Goal: Task Accomplishment & Management: Manage account settings

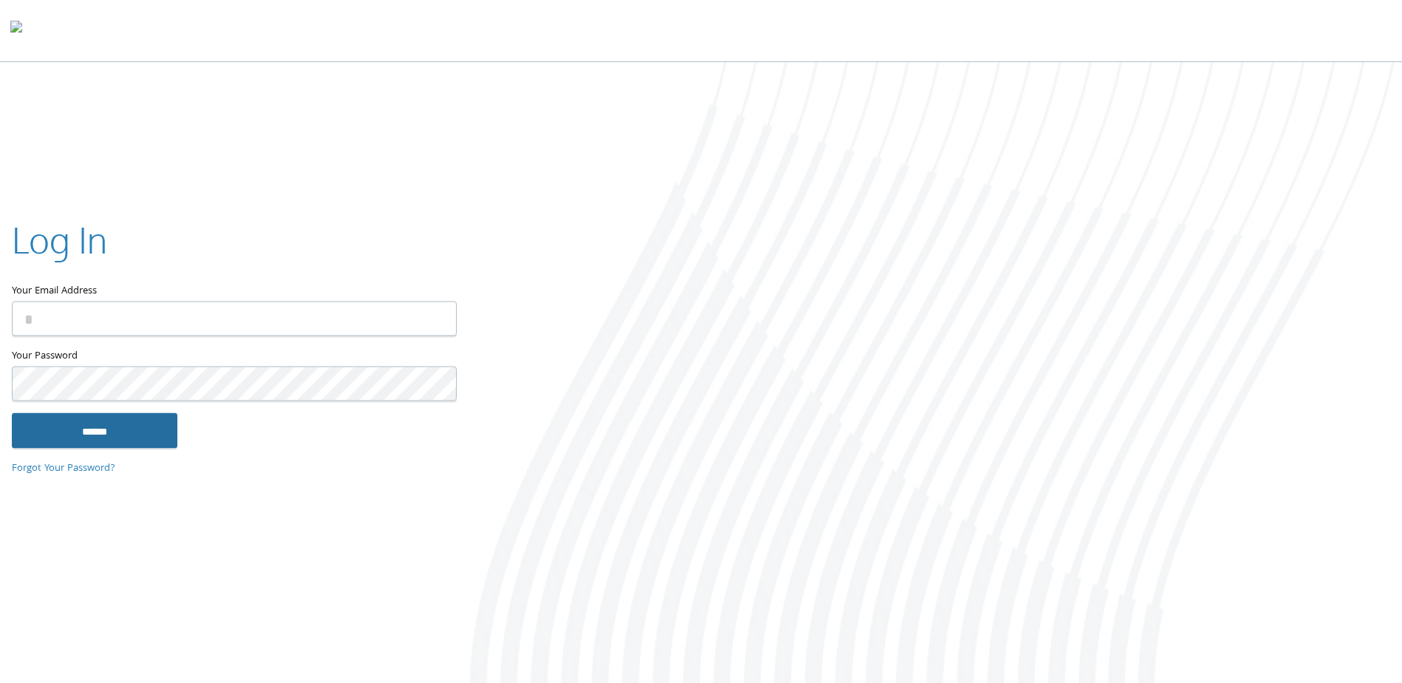
type input "**********"
click at [74, 441] on input "******" at bounding box center [95, 430] width 166 height 35
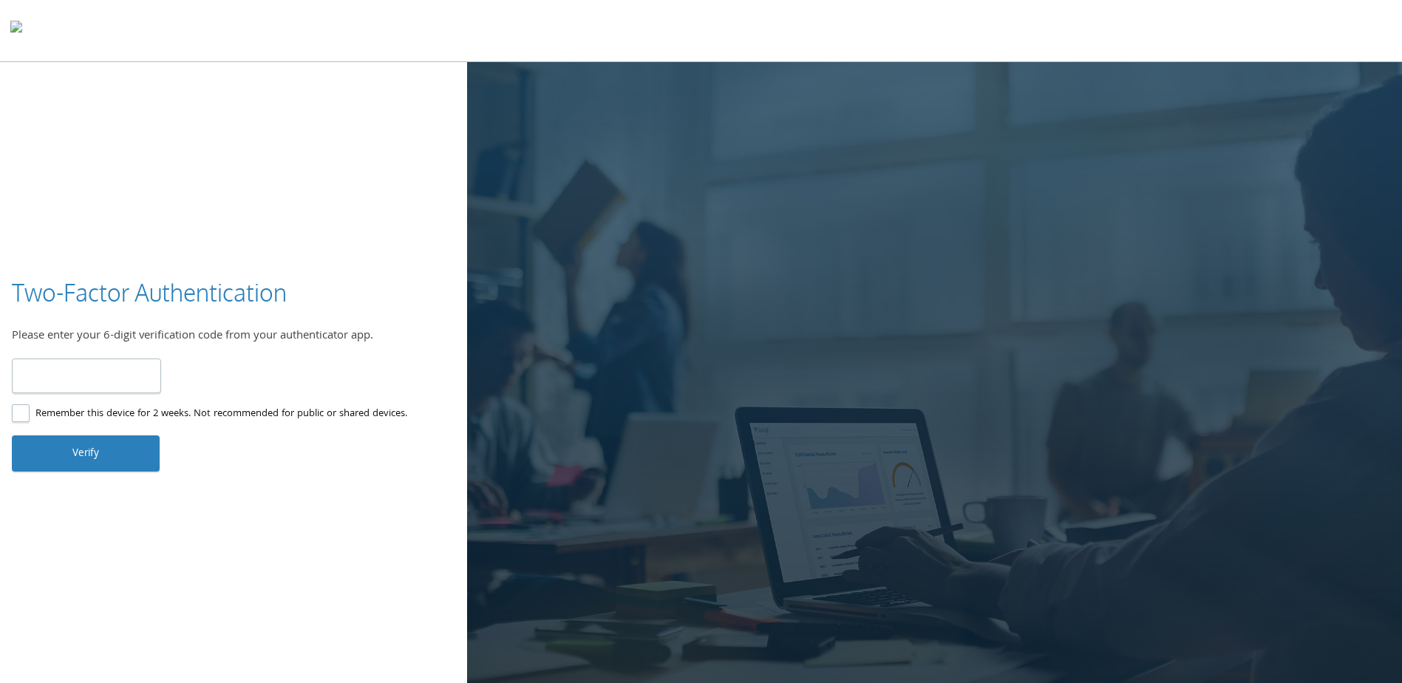
click at [56, 375] on input "number" at bounding box center [86, 375] width 149 height 35
type input "******"
